Goal: Task Accomplishment & Management: Manage account settings

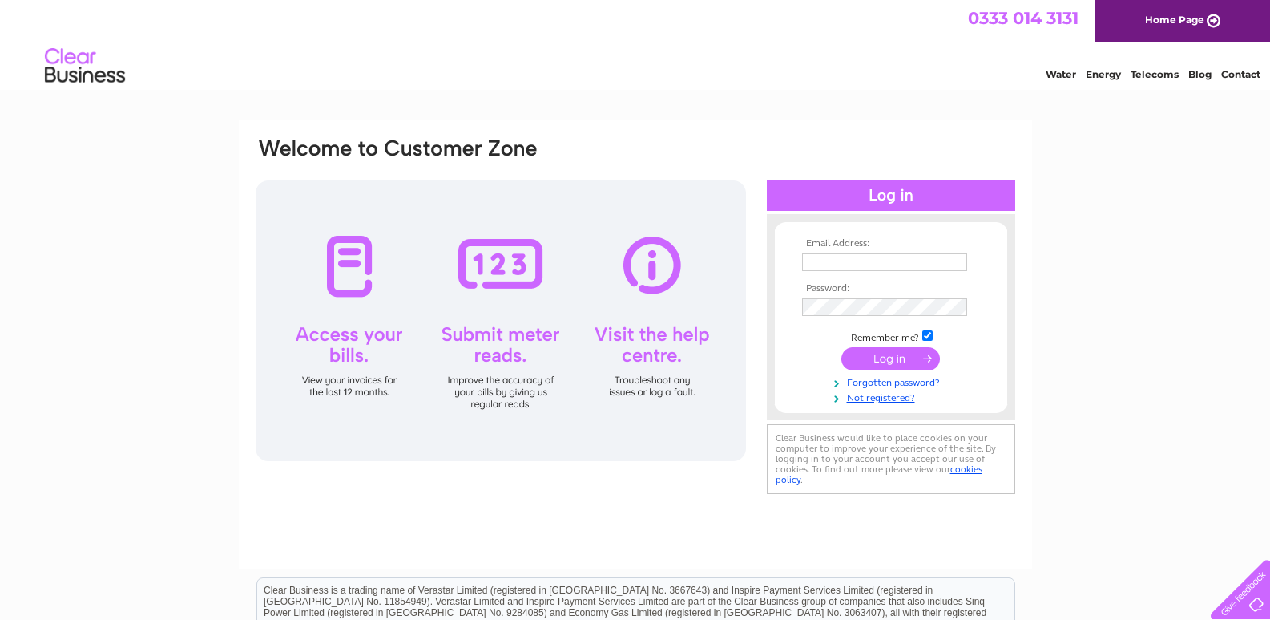
click at [819, 266] on input "text" at bounding box center [884, 262] width 165 height 18
type input "dekseaton@hotmail.co.uk"
click at [868, 362] on input "submit" at bounding box center [891, 360] width 99 height 22
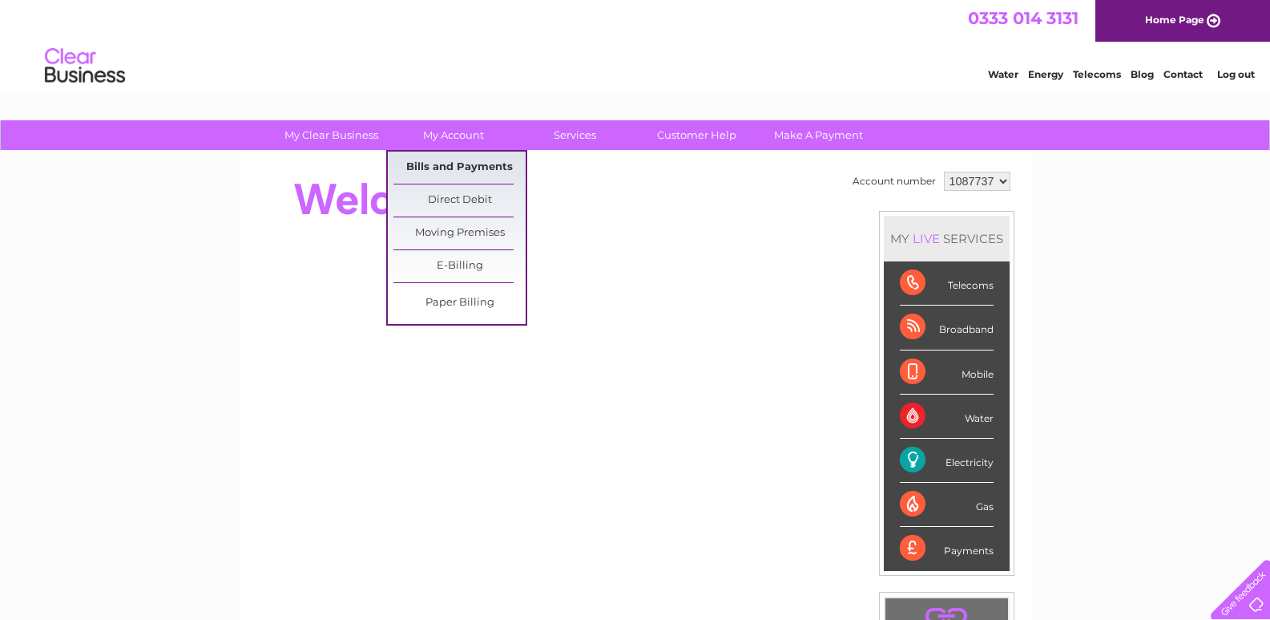
click at [437, 171] on link "Bills and Payments" at bounding box center [460, 167] width 132 height 32
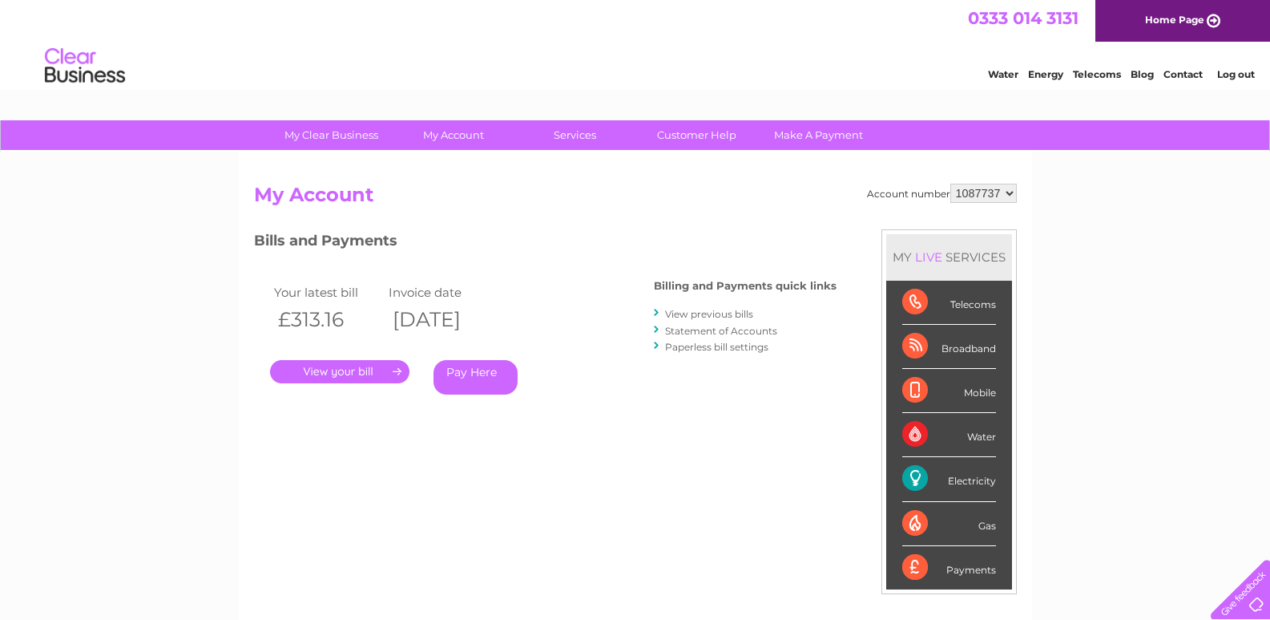
click at [336, 376] on link "." at bounding box center [339, 371] width 139 height 23
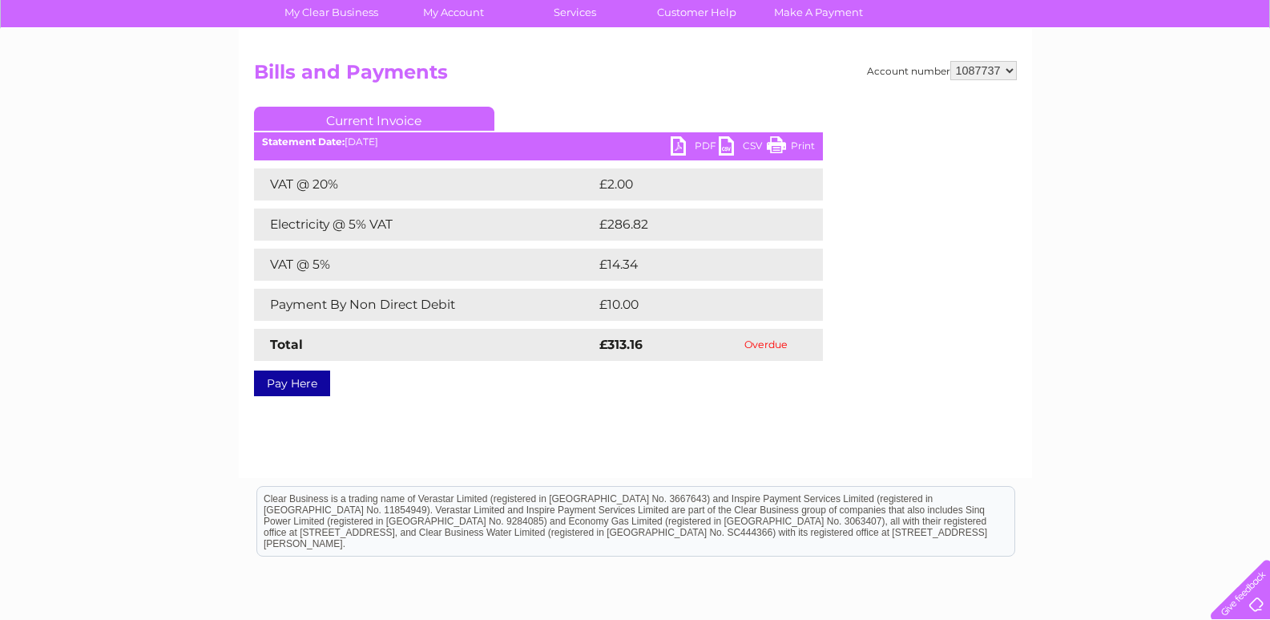
scroll to position [160, 0]
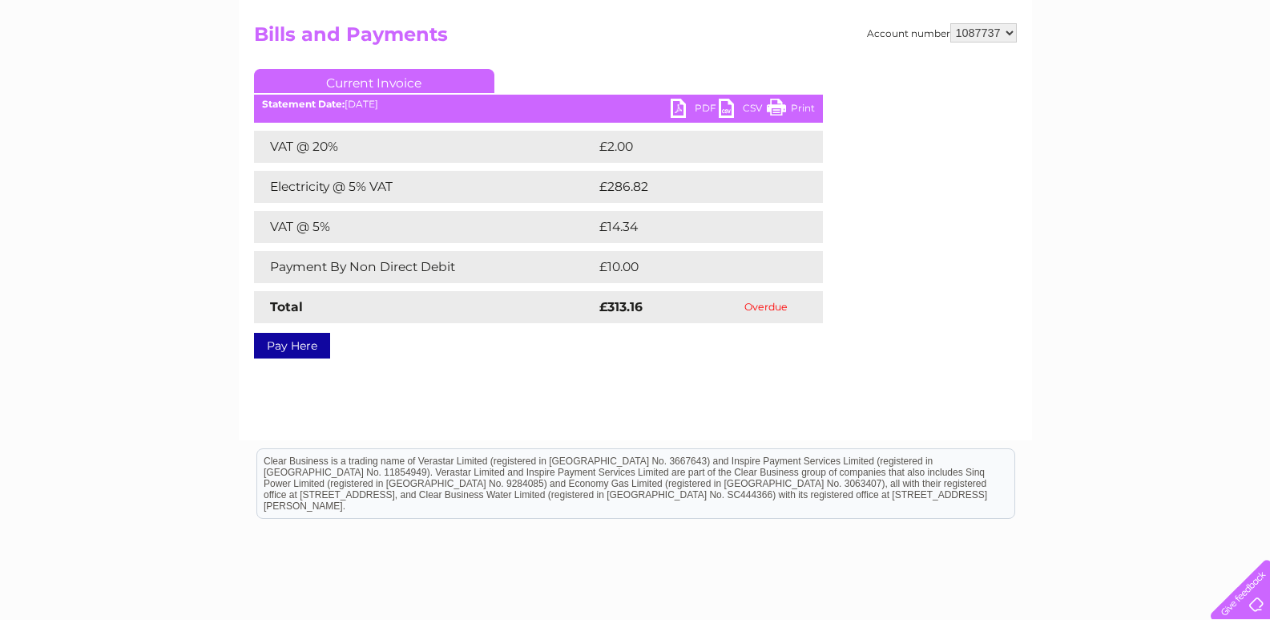
click at [686, 111] on link "PDF" at bounding box center [695, 110] width 48 height 23
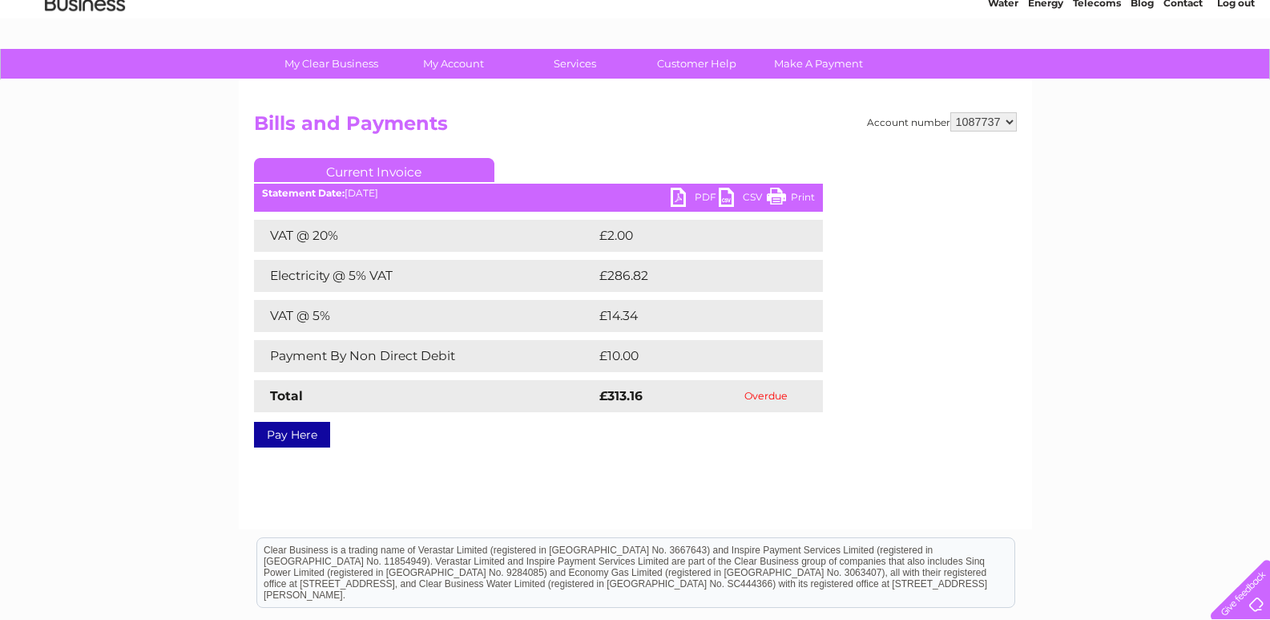
scroll to position [0, 0]
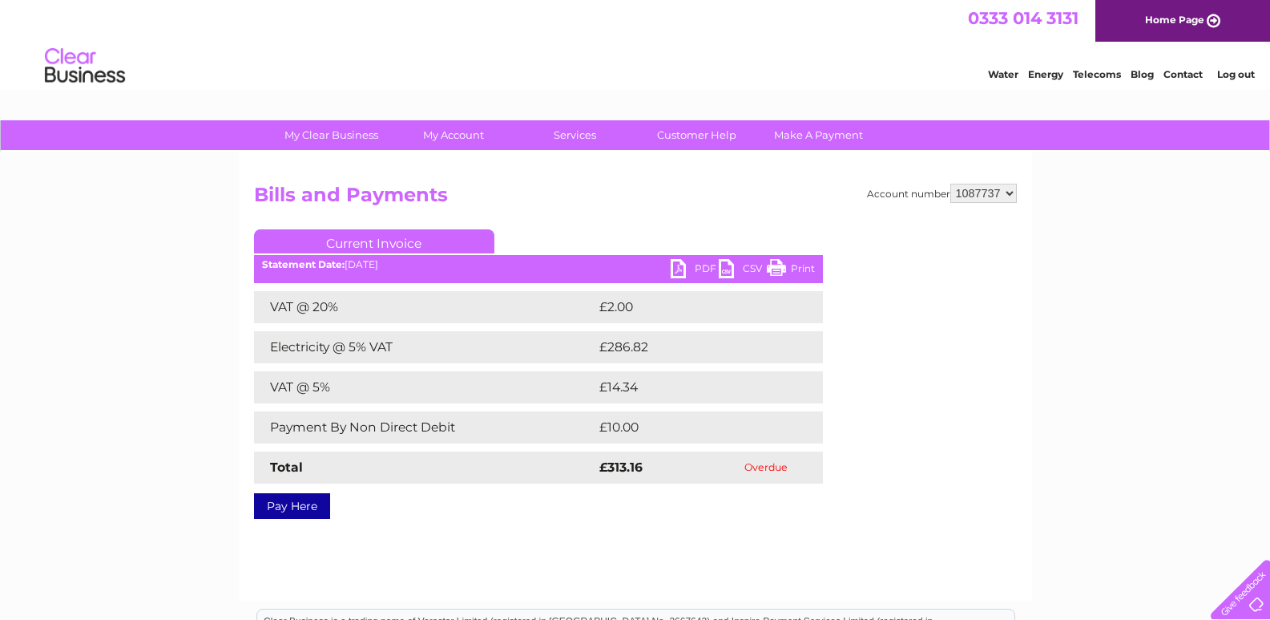
click at [1233, 77] on link "Log out" at bounding box center [1237, 74] width 38 height 12
